Goal: Task Accomplishment & Management: Use online tool/utility

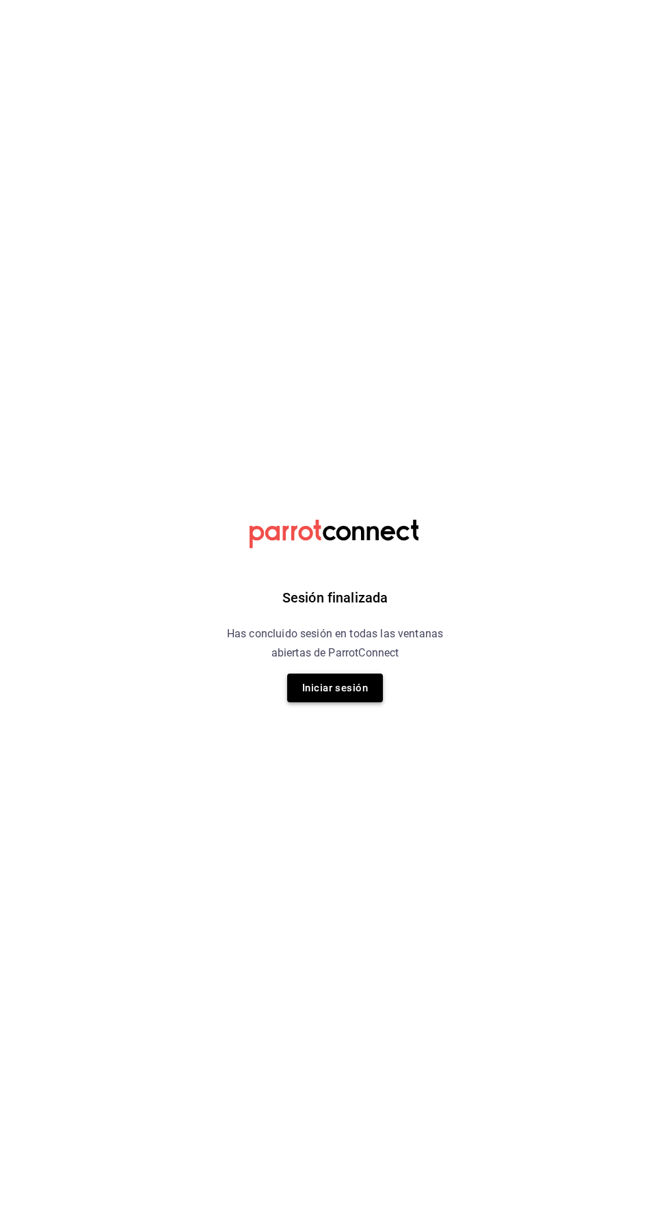
click at [333, 688] on button "Iniciar sesión" at bounding box center [335, 688] width 96 height 29
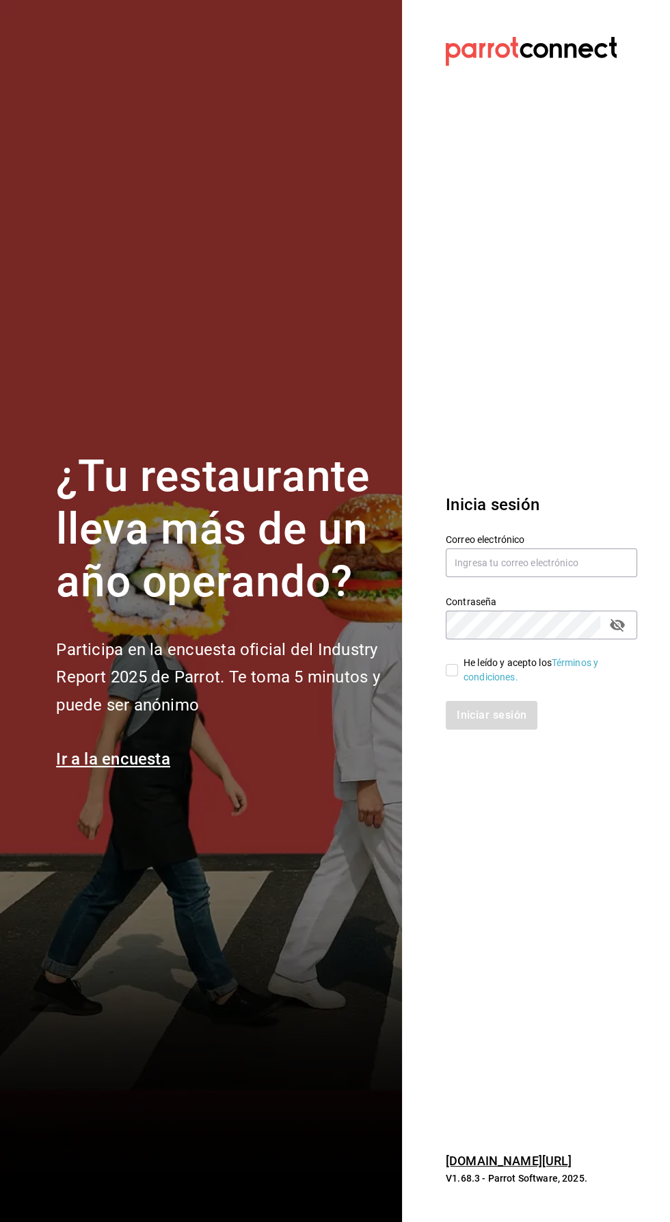
click at [549, 607] on label "Contraseña" at bounding box center [542, 602] width 192 height 10
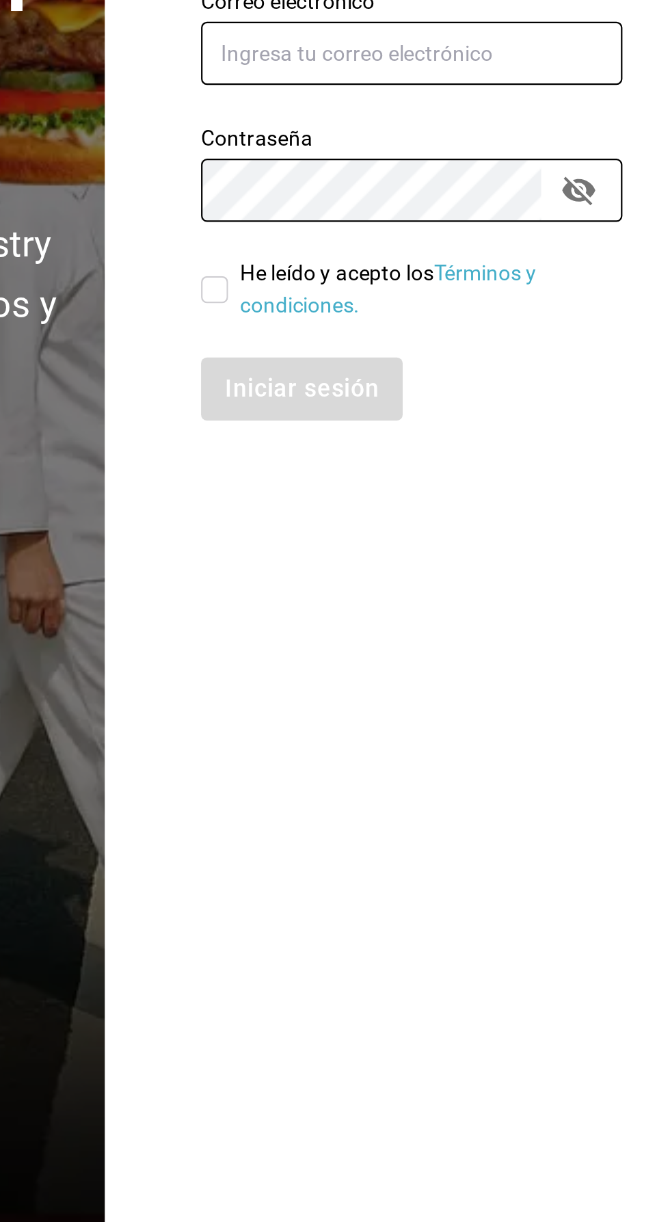
type input "erickraa@gmail.com"
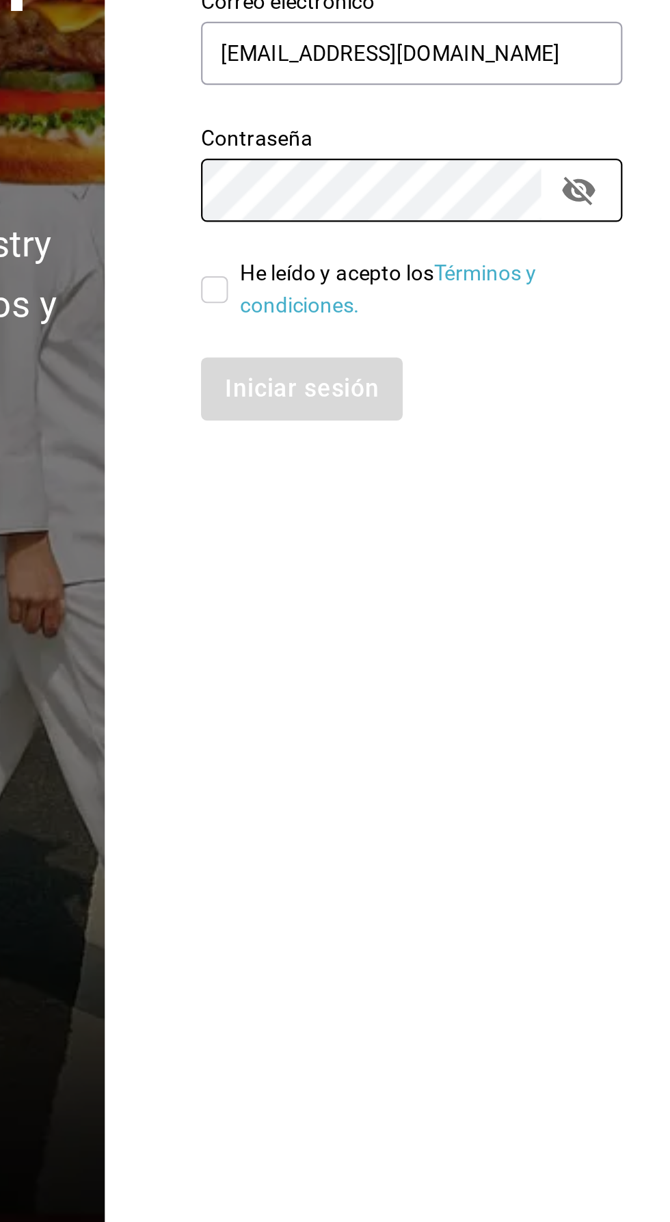
click at [451, 677] on input "He leído y acepto los Términos y condiciones." at bounding box center [452, 670] width 12 height 12
checkbox input "true"
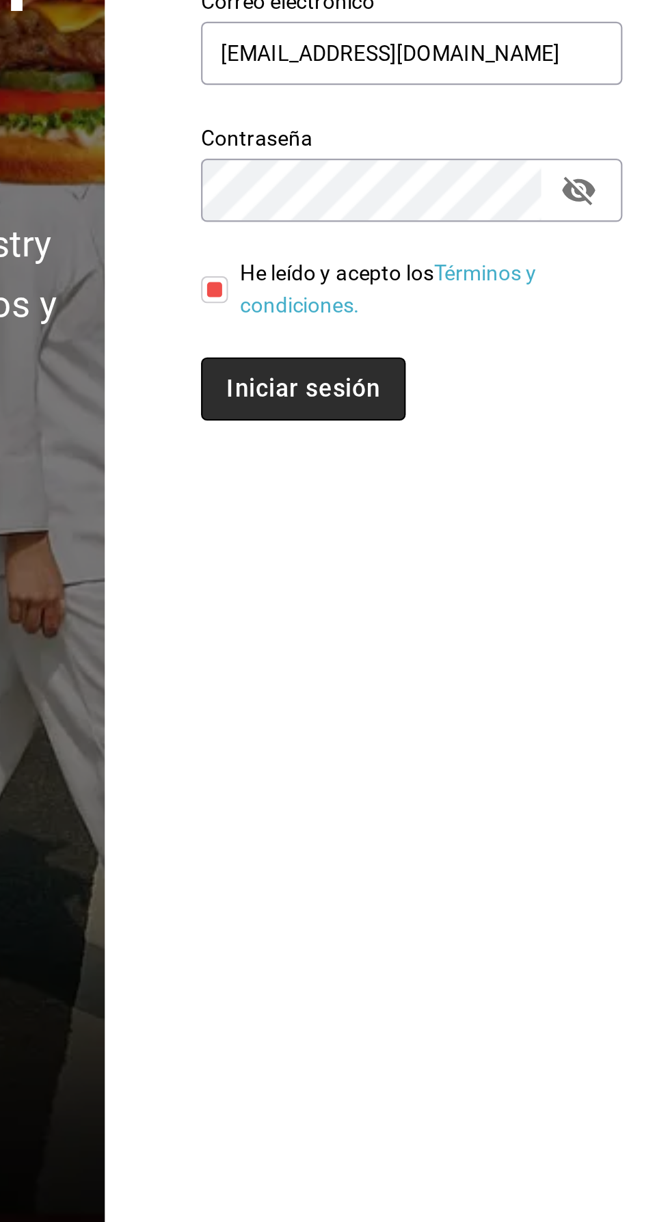
click at [506, 730] on button "Iniciar sesión" at bounding box center [492, 715] width 93 height 29
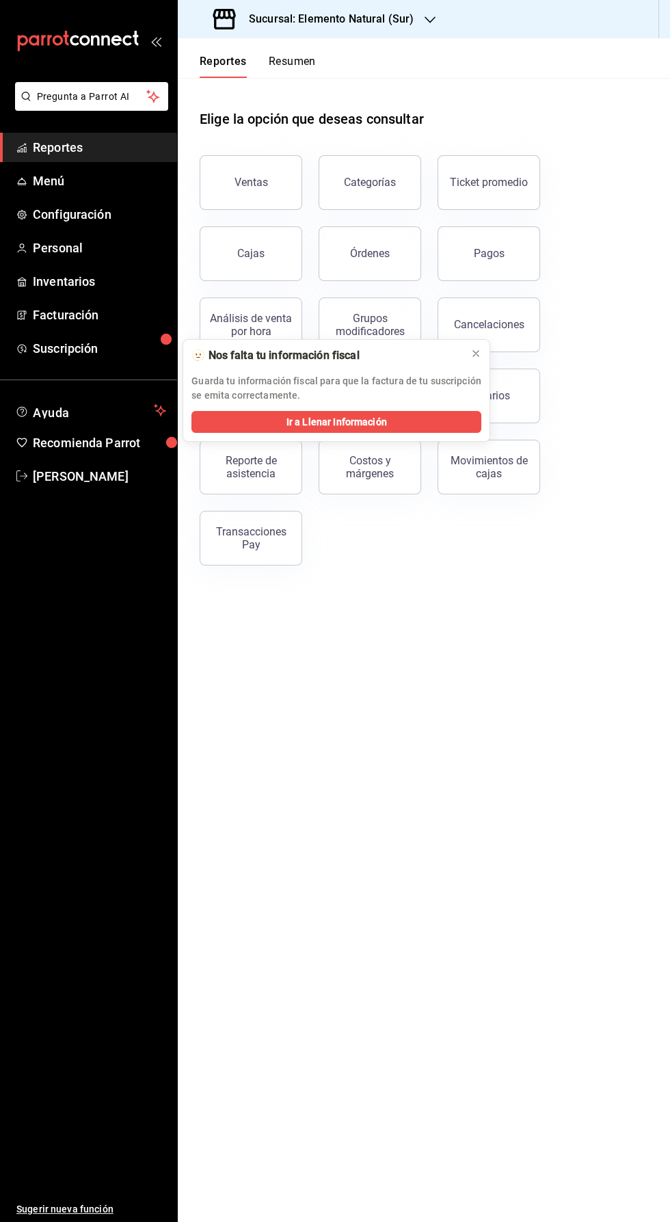
click at [425, 21] on icon "button" at bounding box center [430, 19] width 11 height 11
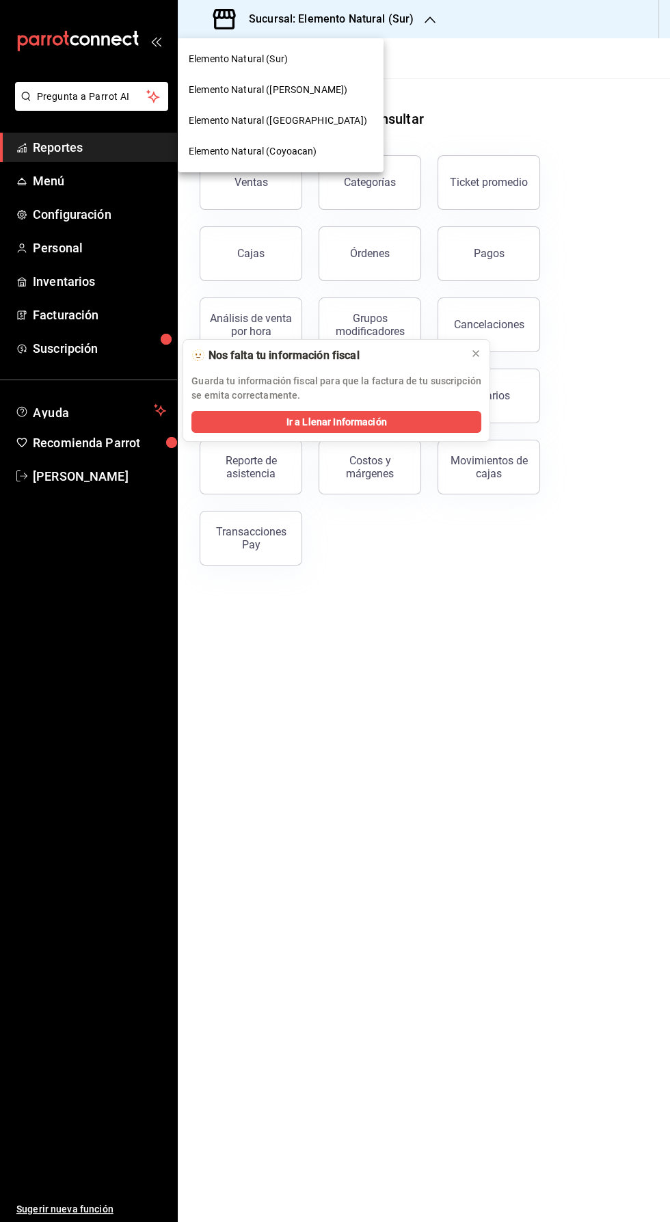
click at [105, 183] on div at bounding box center [335, 611] width 670 height 1222
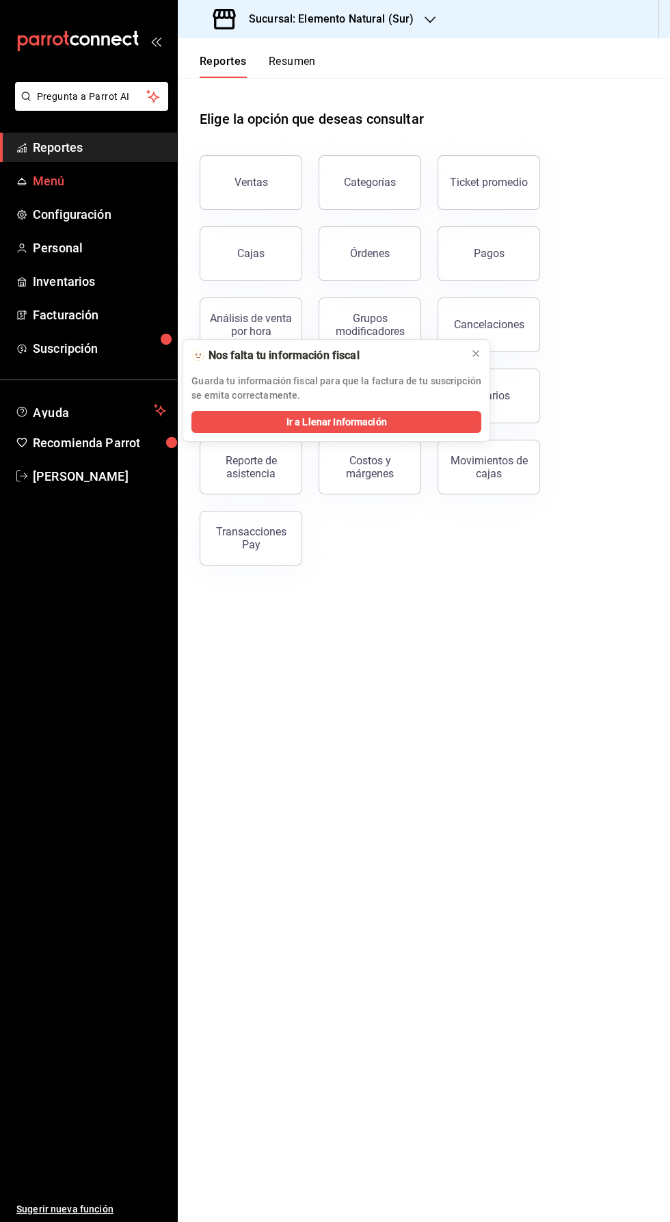
click at [98, 183] on span "Menú" at bounding box center [99, 181] width 133 height 18
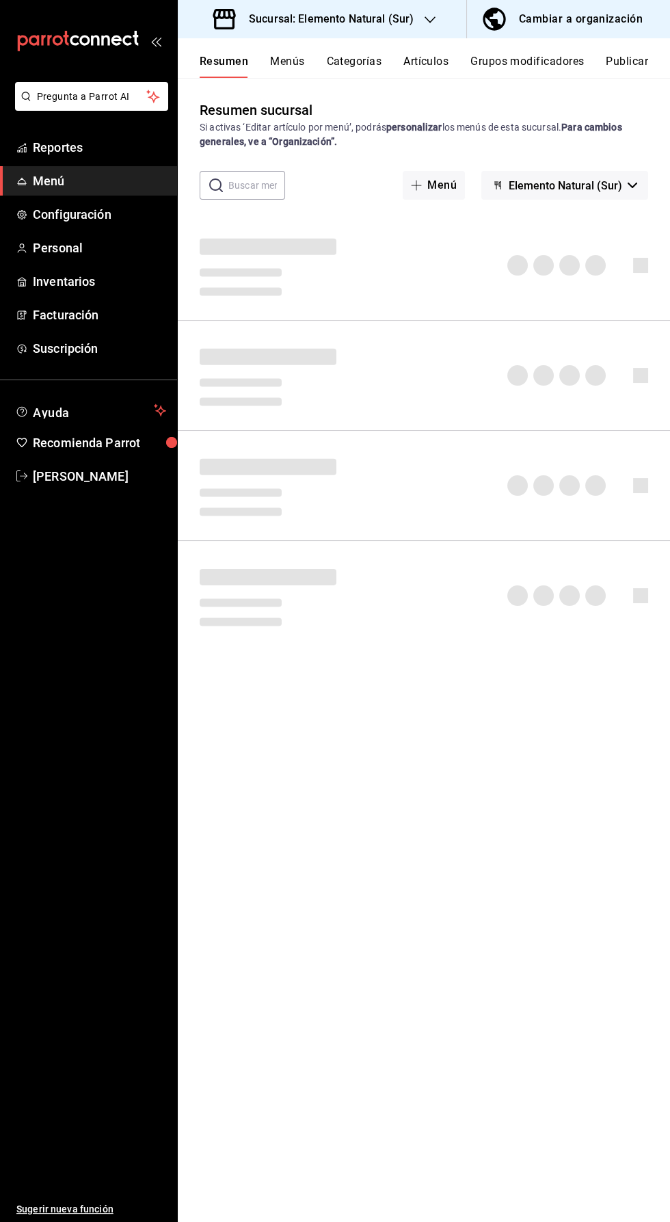
click at [412, 65] on button "Artículos" at bounding box center [426, 66] width 45 height 23
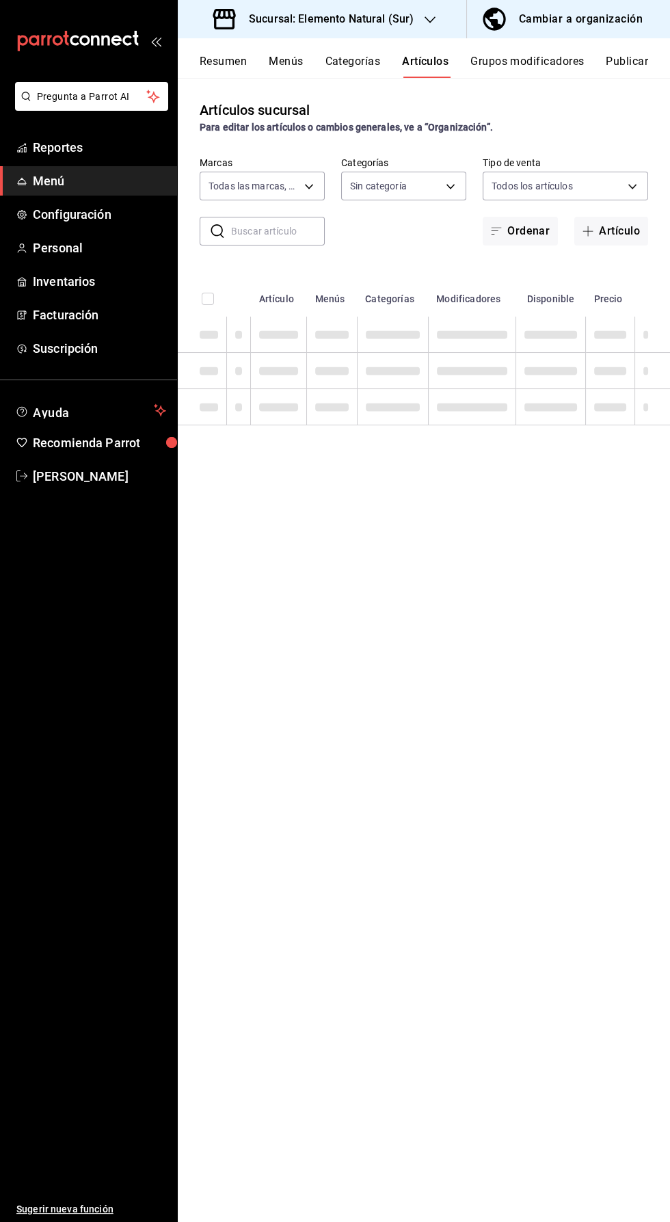
type input "091f25d9-5449-4abf-981f-dc587cfa90bd,0e2df676-c385-4503-a979-64350ee7efbe,74474…"
click at [265, 228] on input "text" at bounding box center [278, 231] width 94 height 27
type input "60ee52ca-28b8-49be-b92a-aaae33454745,2d4e62b9-1f1e-4a4d-9c0e-afc23f84dd5f,5a6a7…"
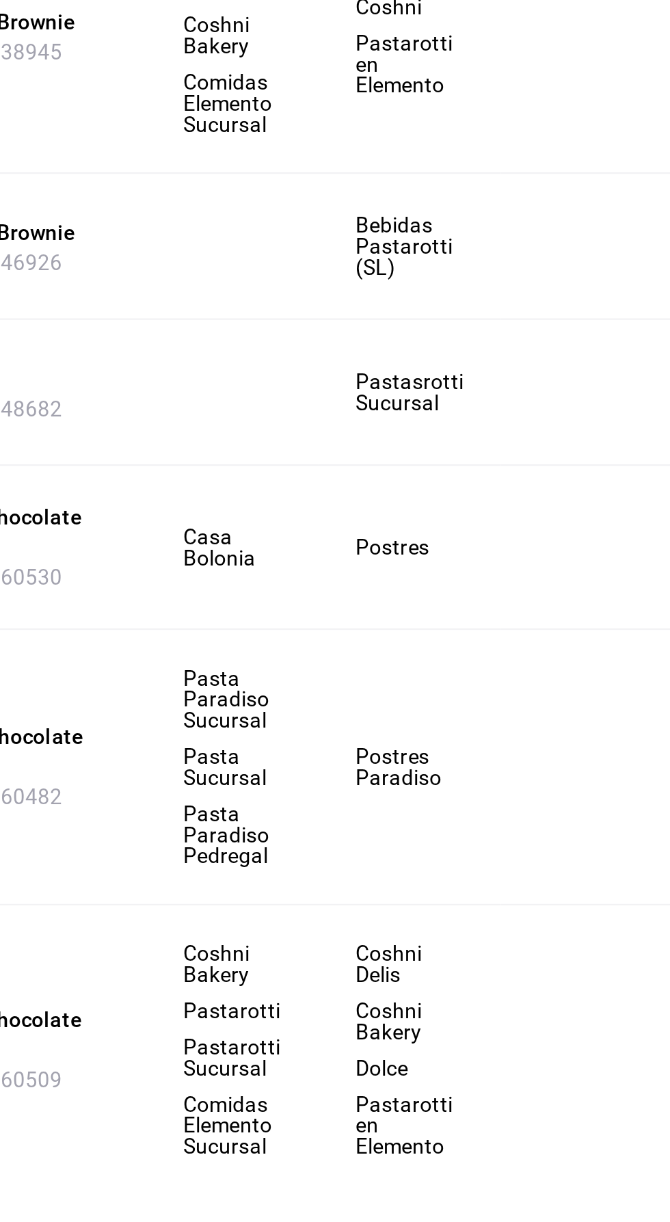
scroll to position [0, 162]
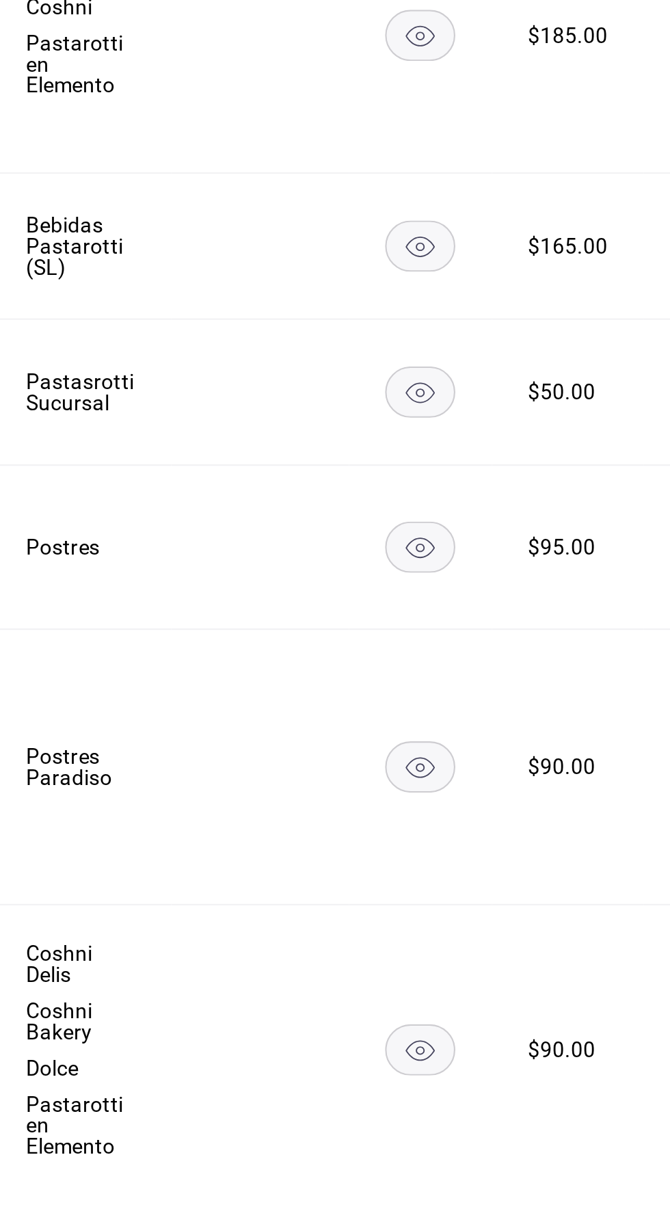
type input "Brow"
click at [523, 895] on rect "availability-product" at bounding box center [521, 906] width 31 height 23
click at [524, 767] on rect "availability-product" at bounding box center [521, 778] width 31 height 23
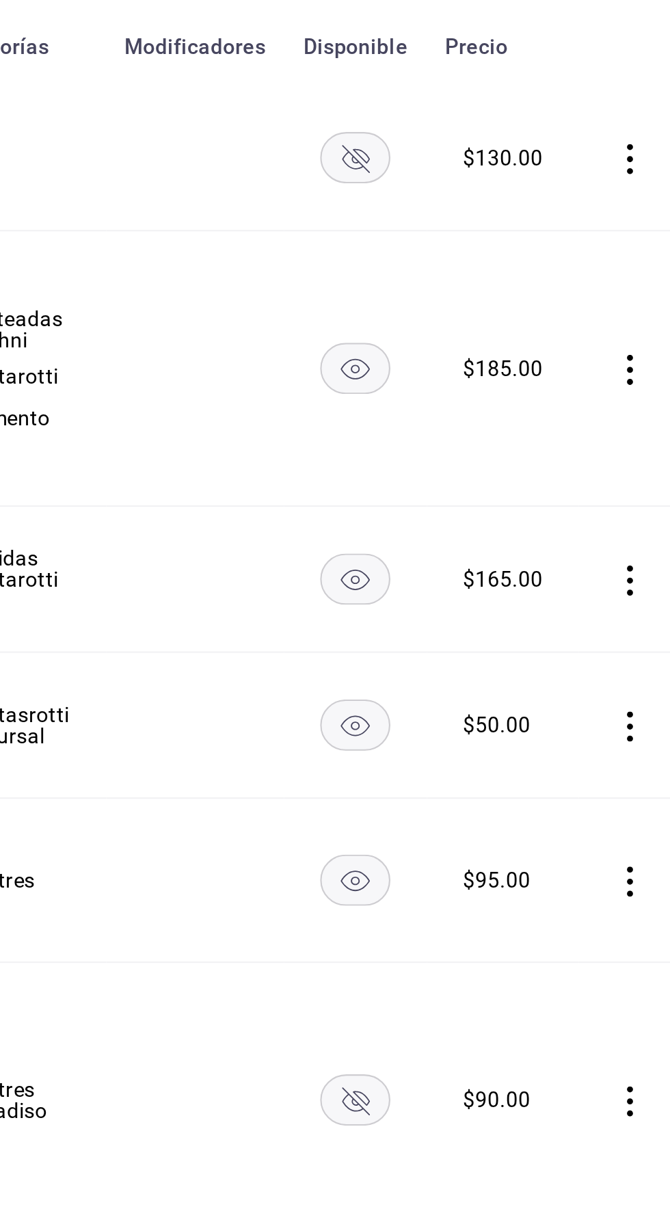
scroll to position [96, 0]
click at [527, 666] on rect "availability-product" at bounding box center [521, 677] width 31 height 23
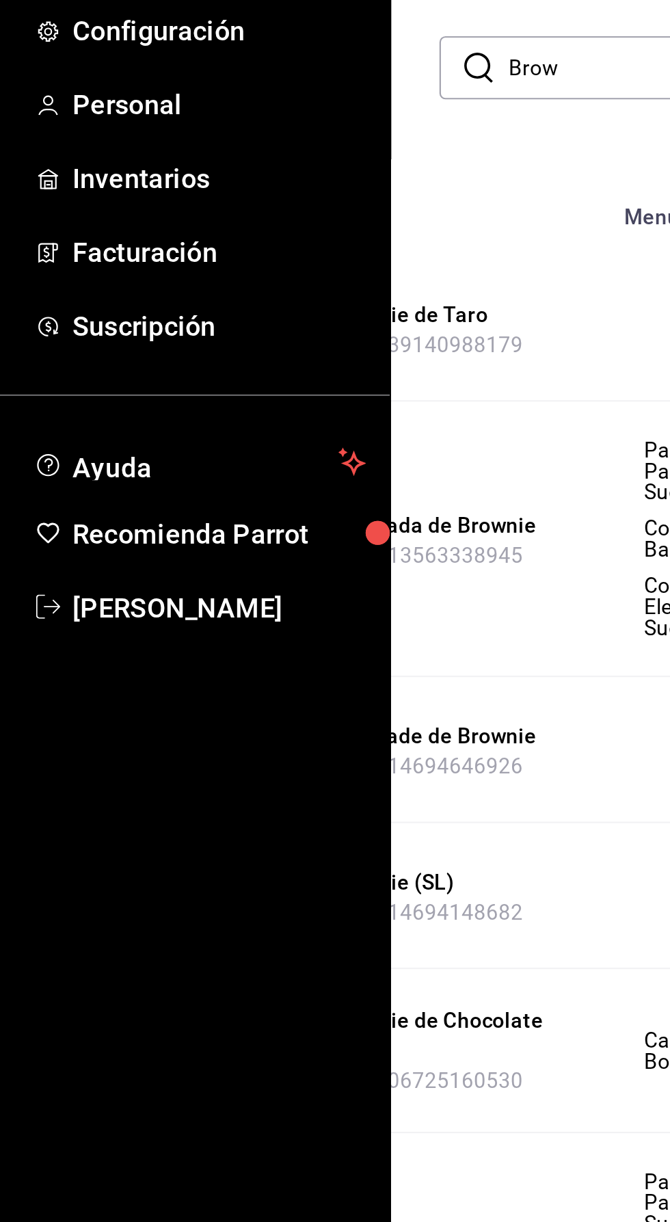
scroll to position [0, 162]
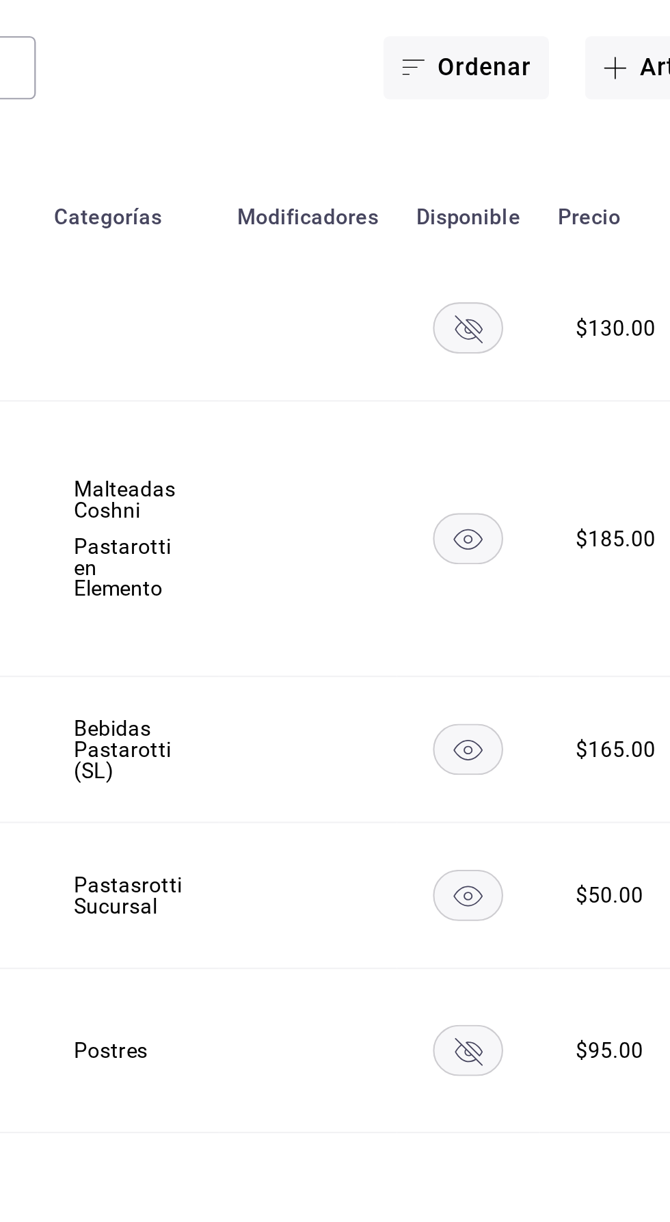
click at [511, 434] on rect "availability-product" at bounding box center [521, 445] width 31 height 23
click at [522, 529] on rect "availability-product" at bounding box center [521, 540] width 31 height 23
click at [527, 596] on rect "availability-product" at bounding box center [521, 607] width 31 height 23
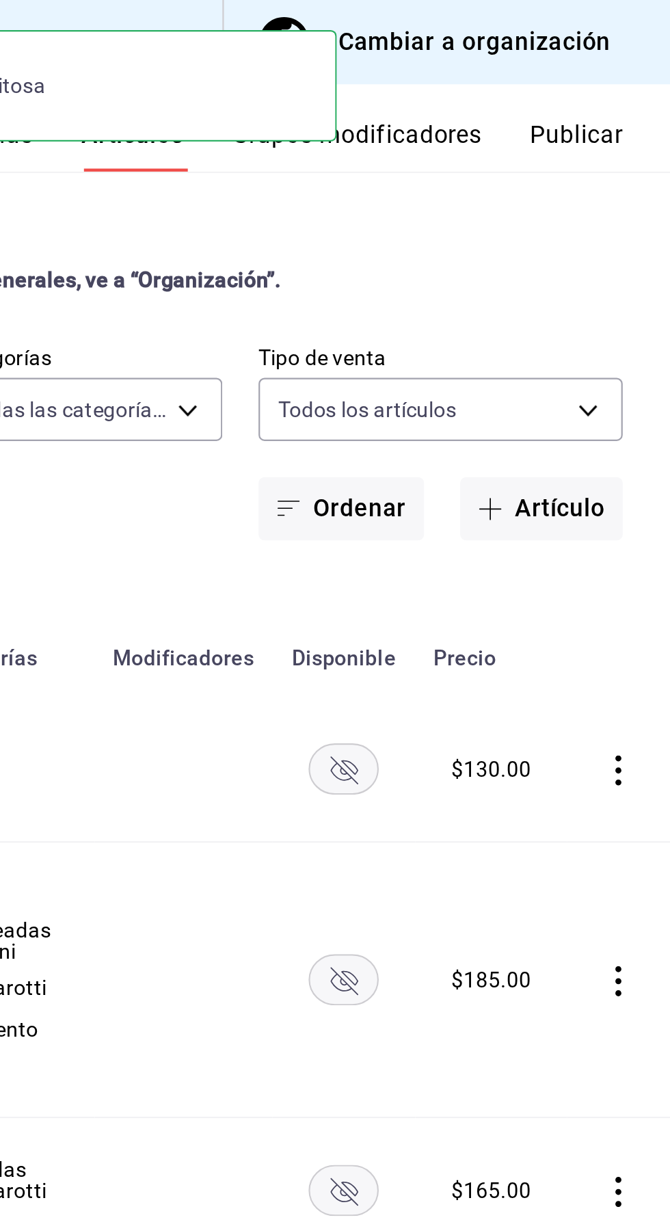
scroll to position [0, 0]
click at [634, 65] on button "Publicar" at bounding box center [627, 66] width 42 height 23
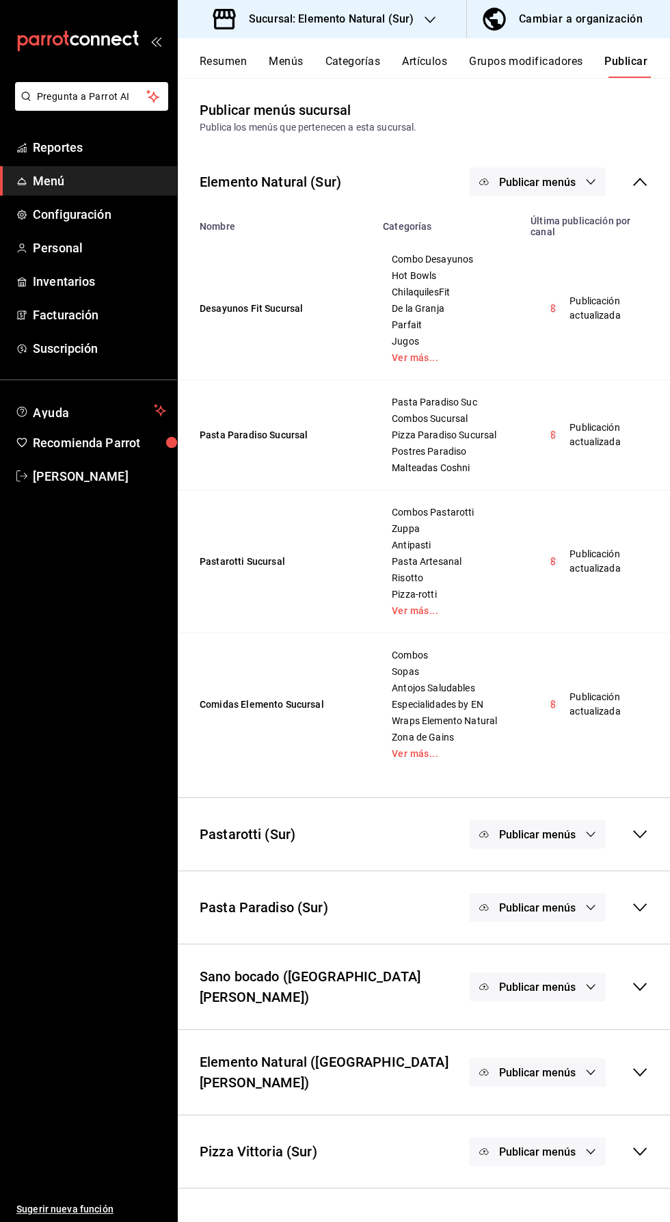
click at [555, 835] on span "Publicar menús" at bounding box center [537, 834] width 77 height 13
click at [563, 886] on span "Uber Eats" at bounding box center [558, 879] width 66 height 14
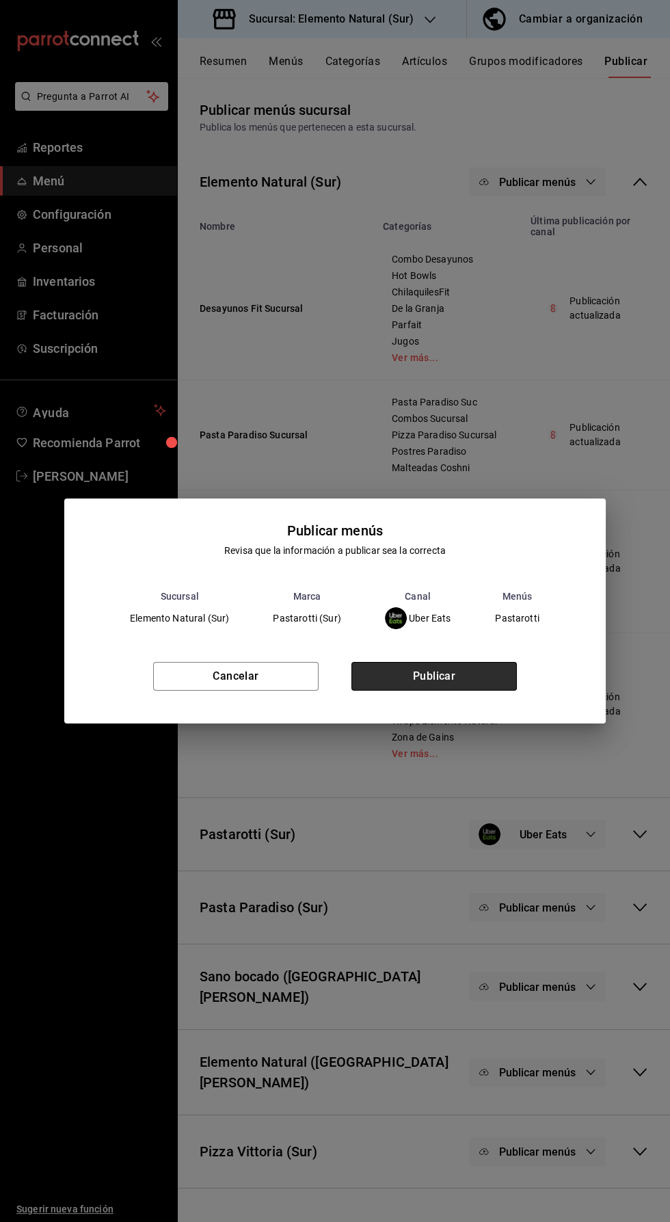
click at [447, 691] on button "Publicar" at bounding box center [435, 676] width 166 height 29
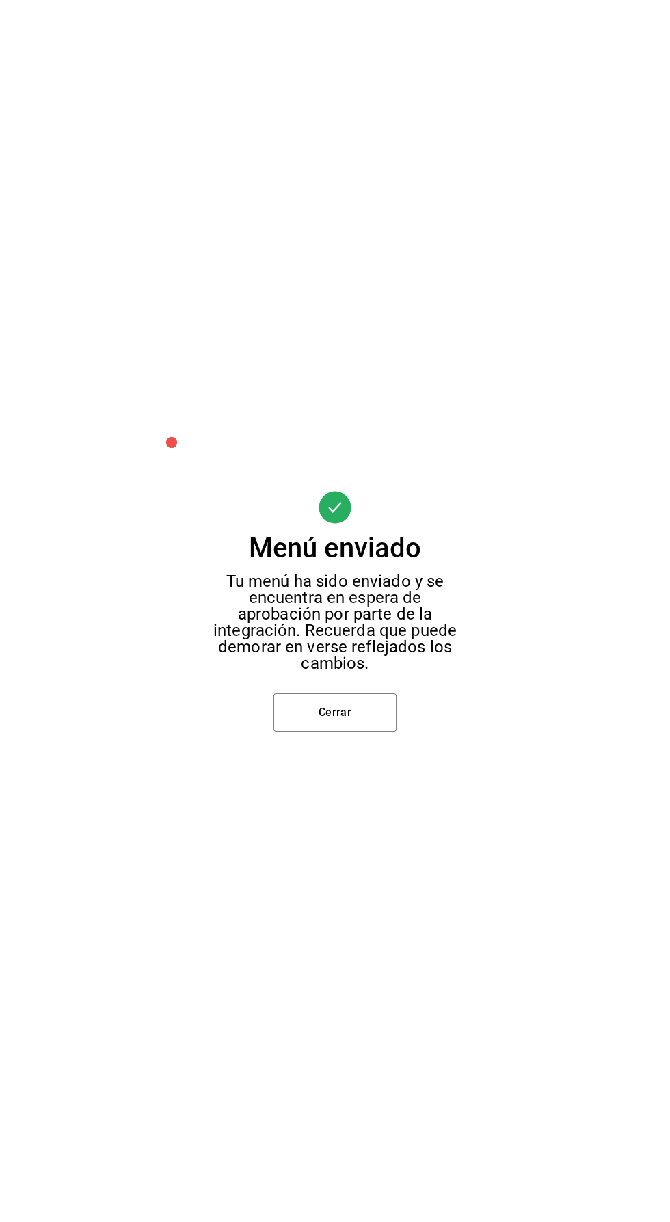
click at [349, 732] on button "Cerrar" at bounding box center [335, 713] width 123 height 38
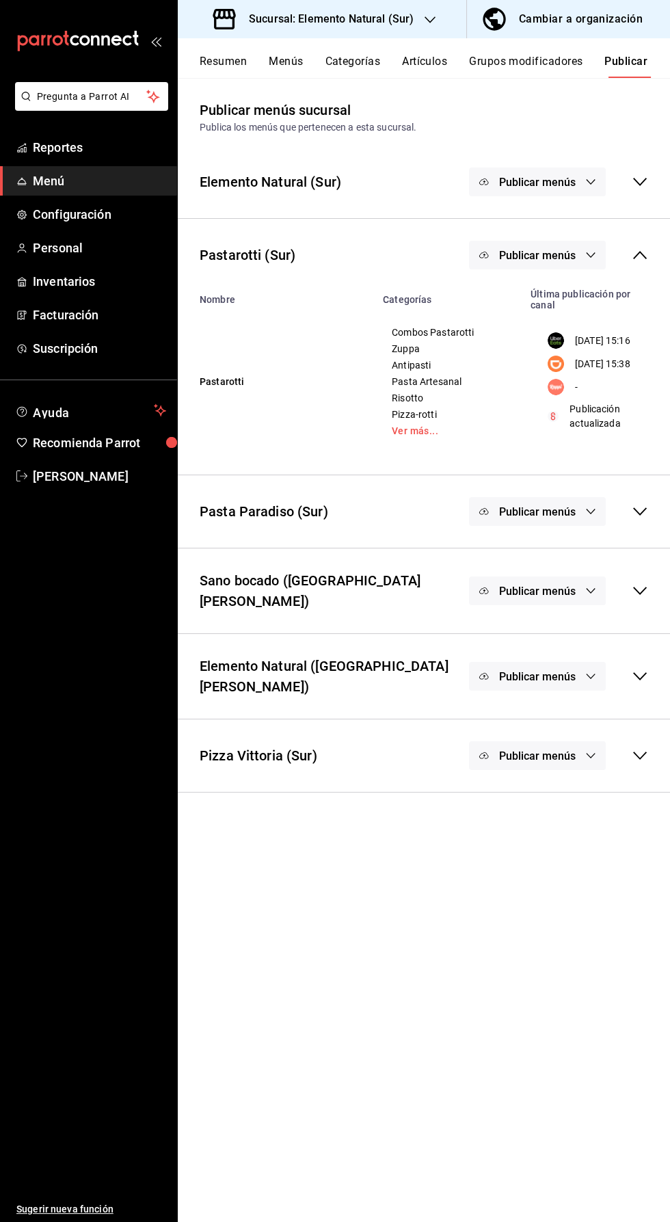
click at [557, 526] on button "Publicar menús" at bounding box center [537, 511] width 137 height 29
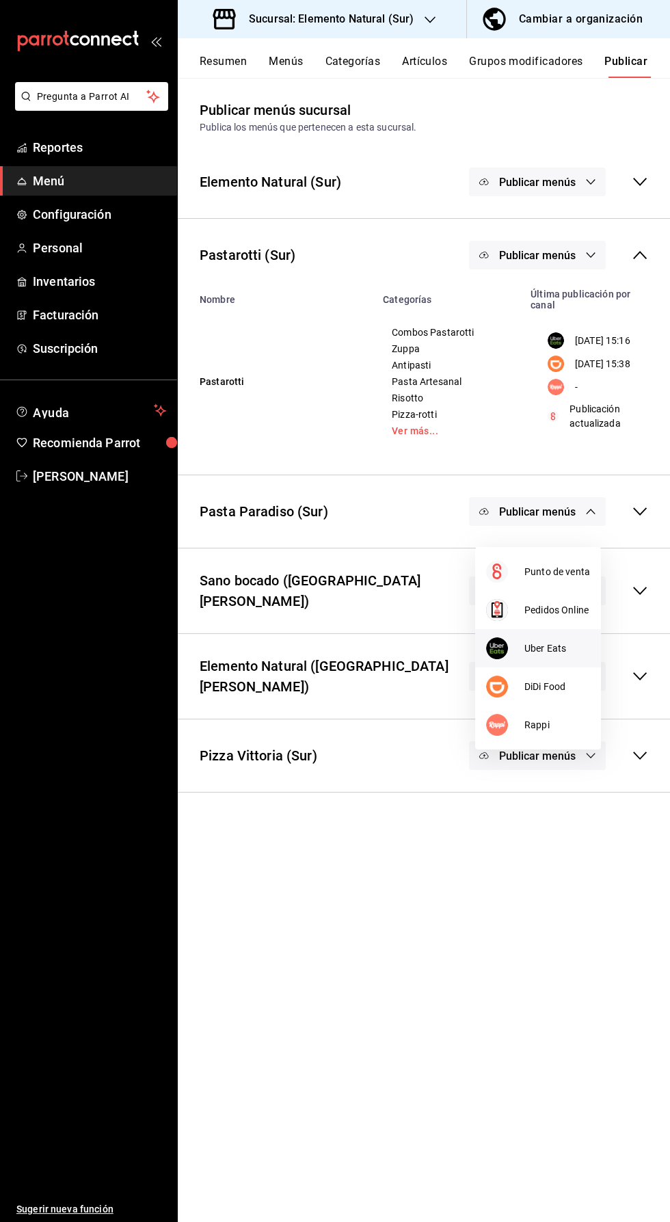
click at [556, 655] on span "Uber Eats" at bounding box center [558, 649] width 66 height 14
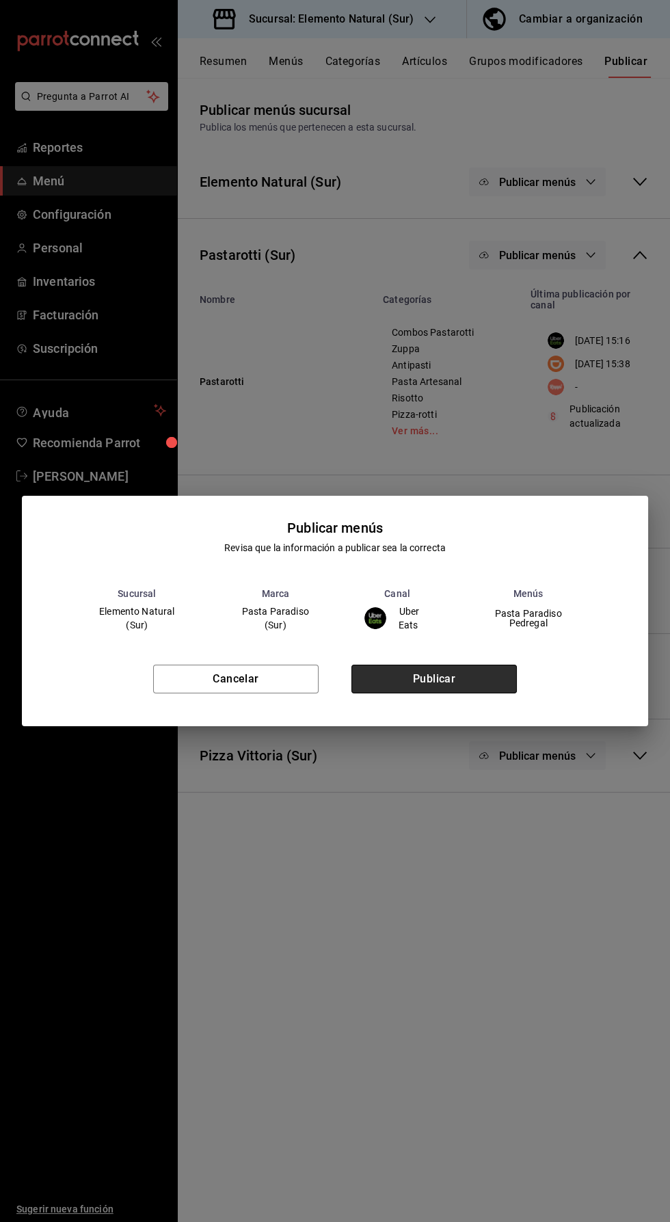
click at [458, 694] on button "Publicar" at bounding box center [435, 679] width 166 height 29
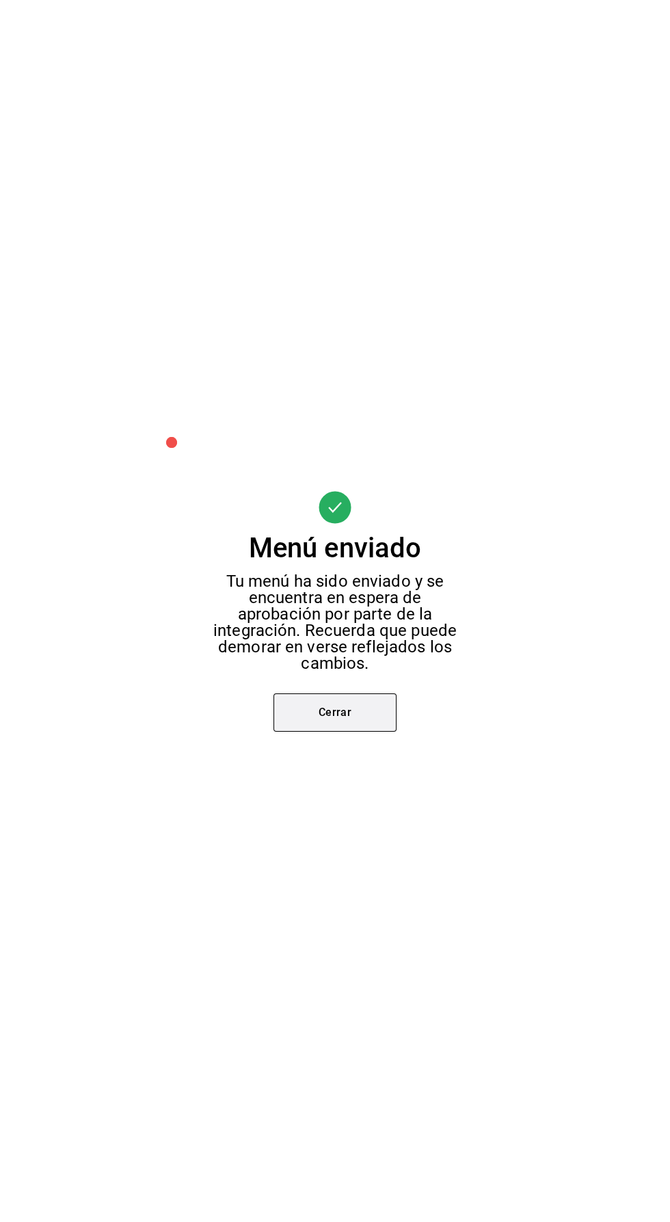
click at [369, 732] on button "Cerrar" at bounding box center [335, 713] width 123 height 38
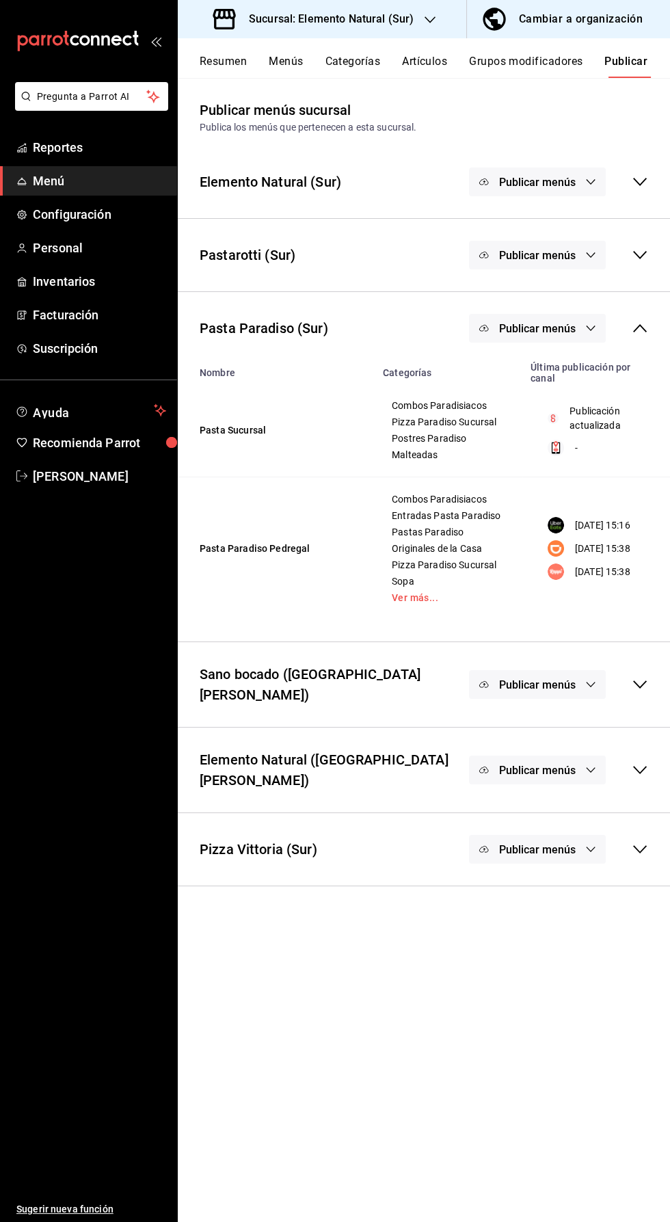
click at [587, 323] on icon "button" at bounding box center [591, 328] width 11 height 11
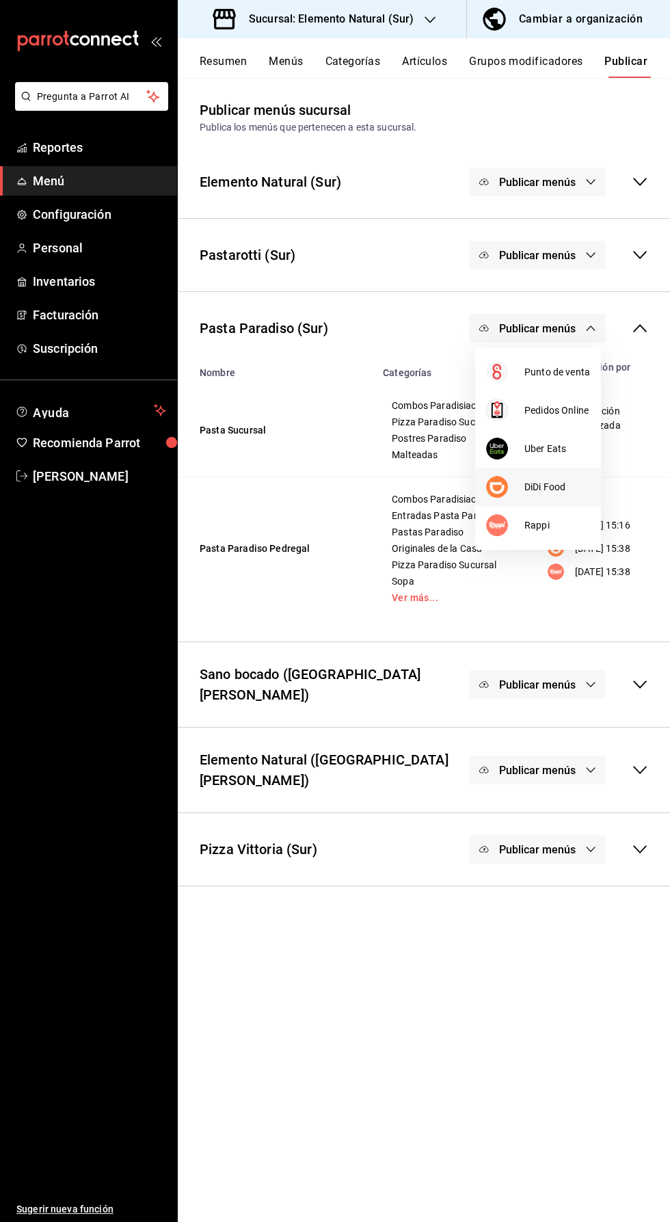
click at [553, 486] on span "DiDi Food" at bounding box center [558, 487] width 66 height 14
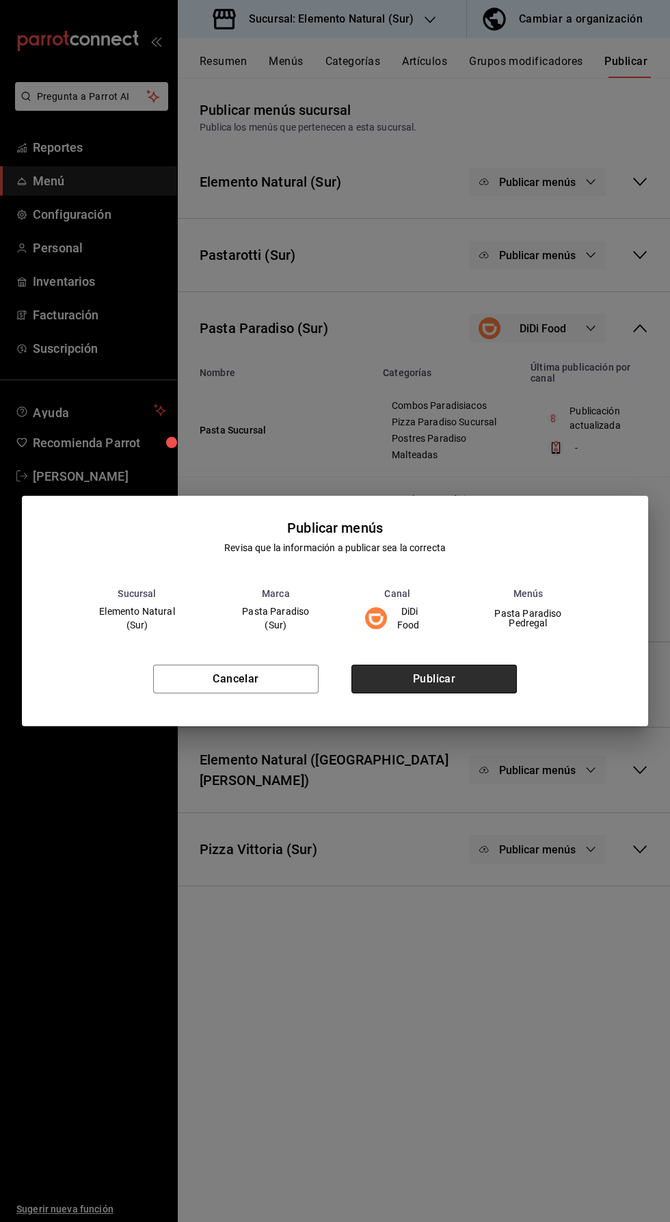
click at [472, 694] on button "Publicar" at bounding box center [435, 679] width 166 height 29
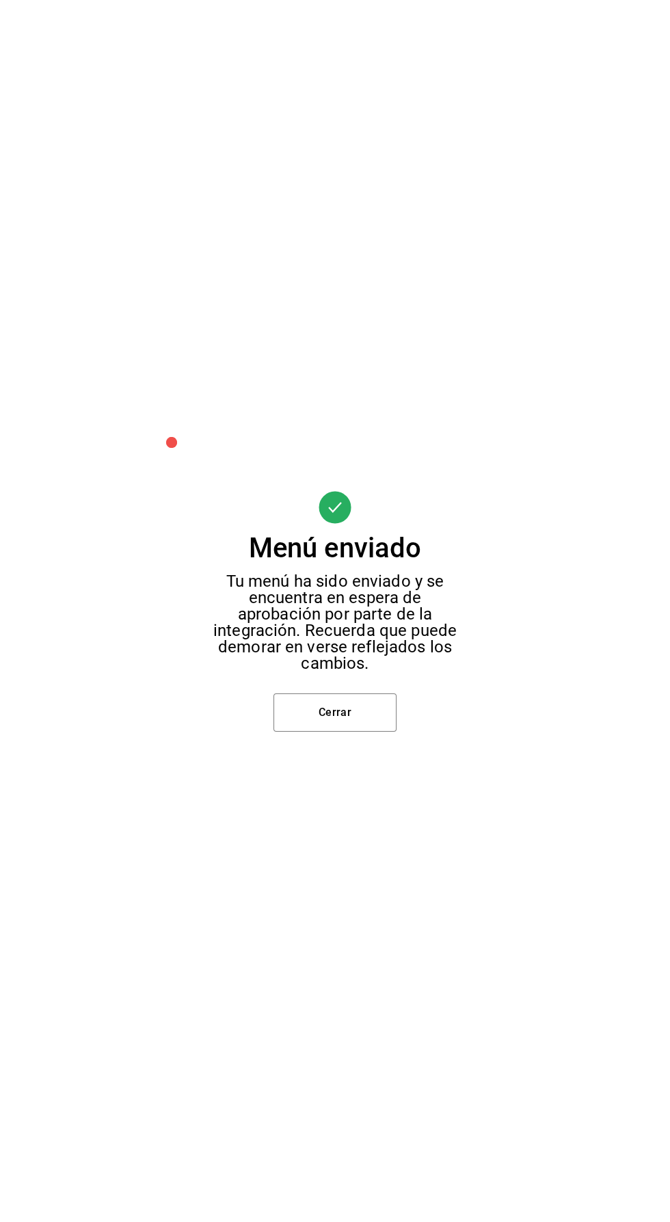
click at [361, 732] on button "Cerrar" at bounding box center [335, 713] width 123 height 38
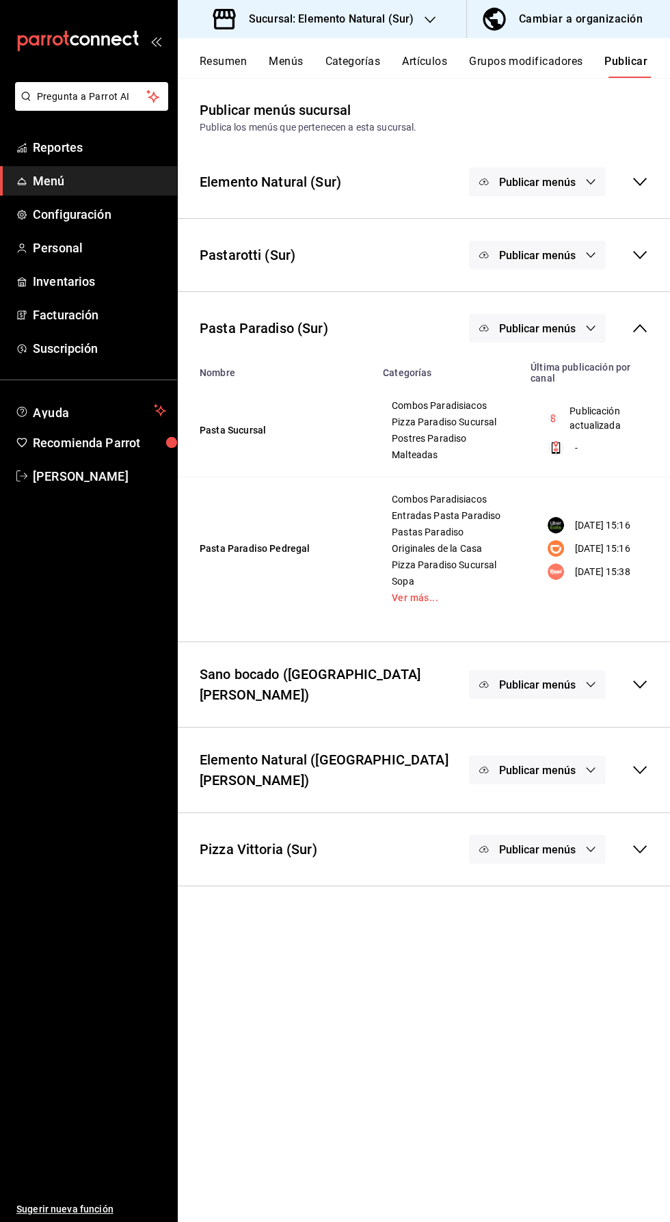
click at [560, 328] on span "Publicar menús" at bounding box center [537, 328] width 77 height 13
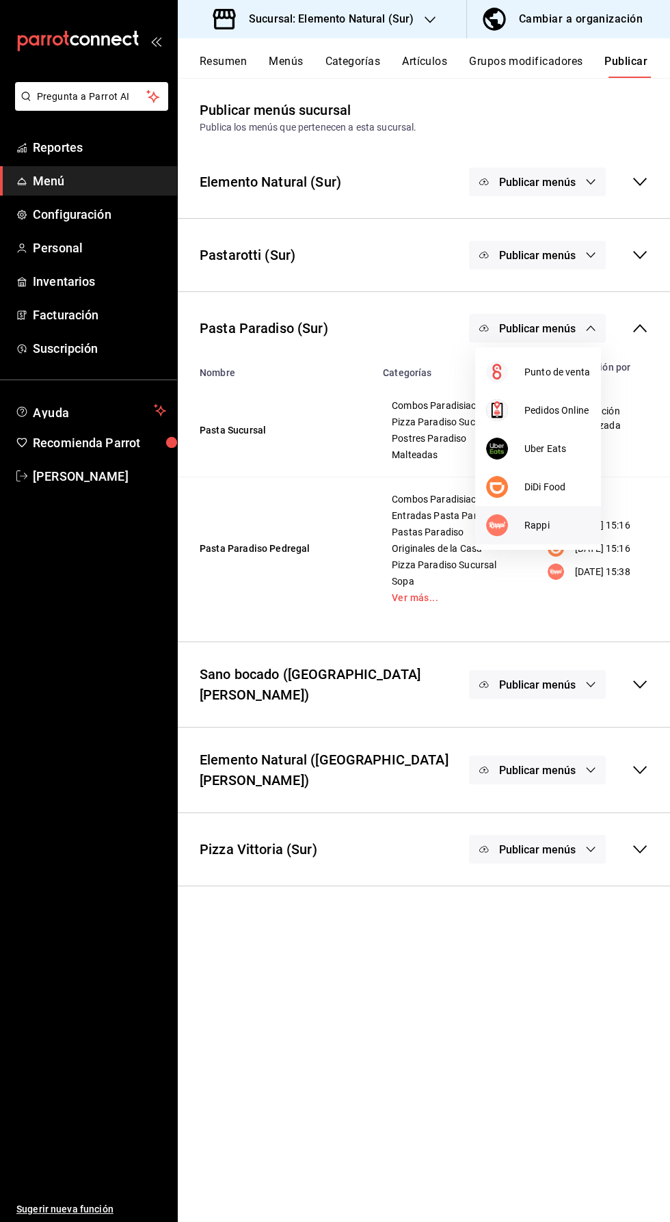
click at [555, 542] on li "Rappi" at bounding box center [538, 525] width 126 height 38
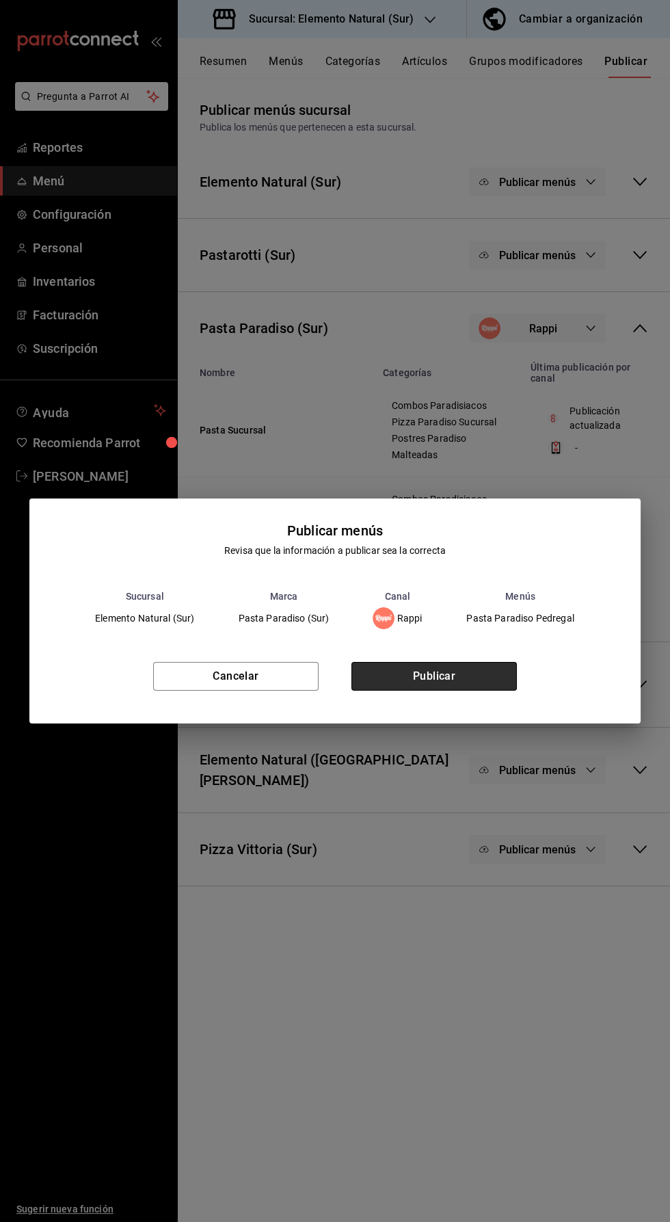
click at [460, 691] on button "Publicar" at bounding box center [435, 676] width 166 height 29
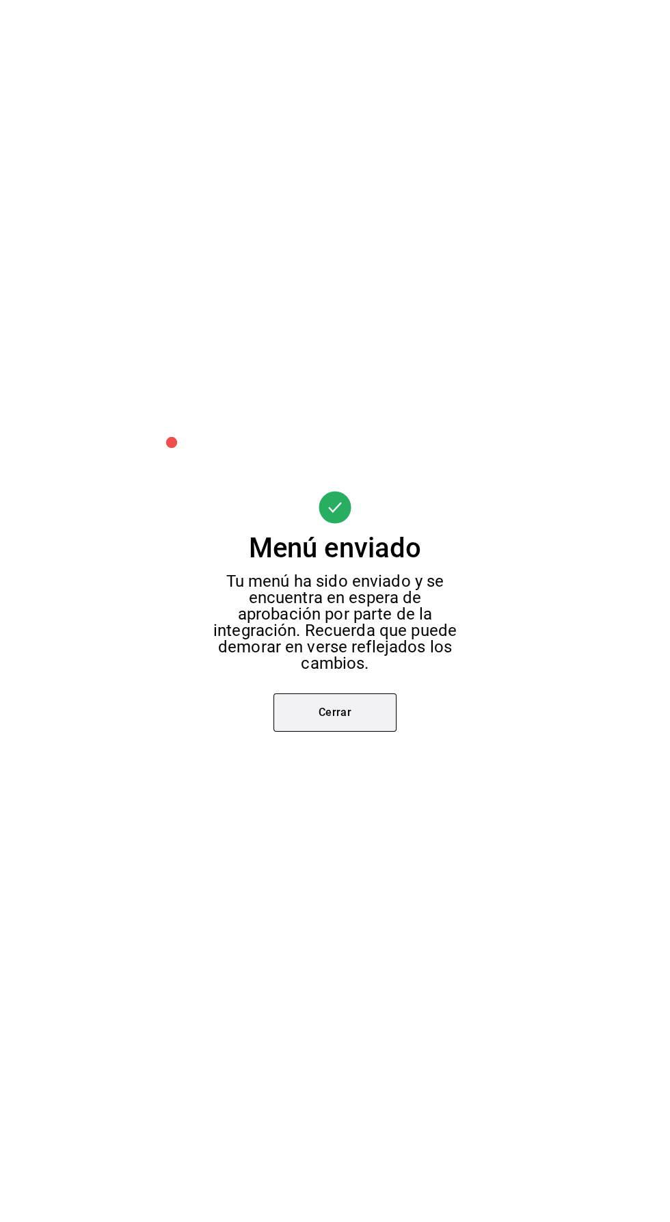
click at [367, 732] on button "Cerrar" at bounding box center [335, 713] width 123 height 38
